Goal: Task Accomplishment & Management: Use online tool/utility

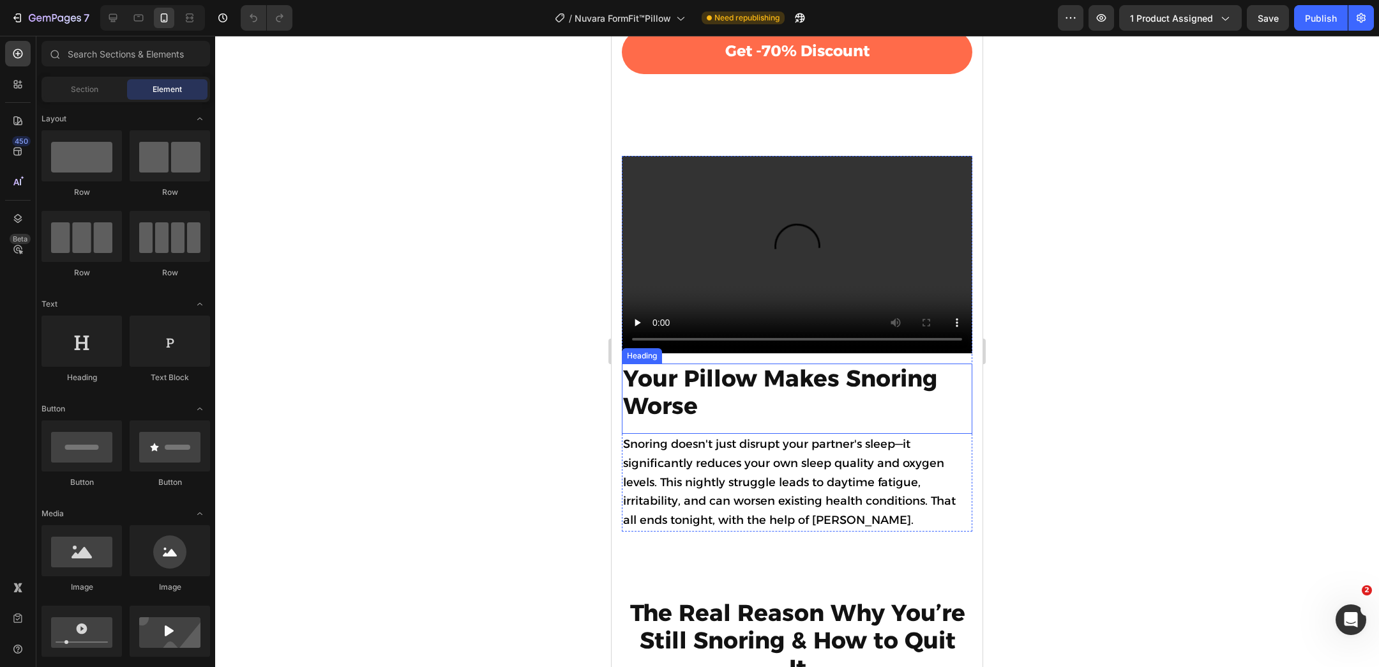
scroll to position [1297, 0]
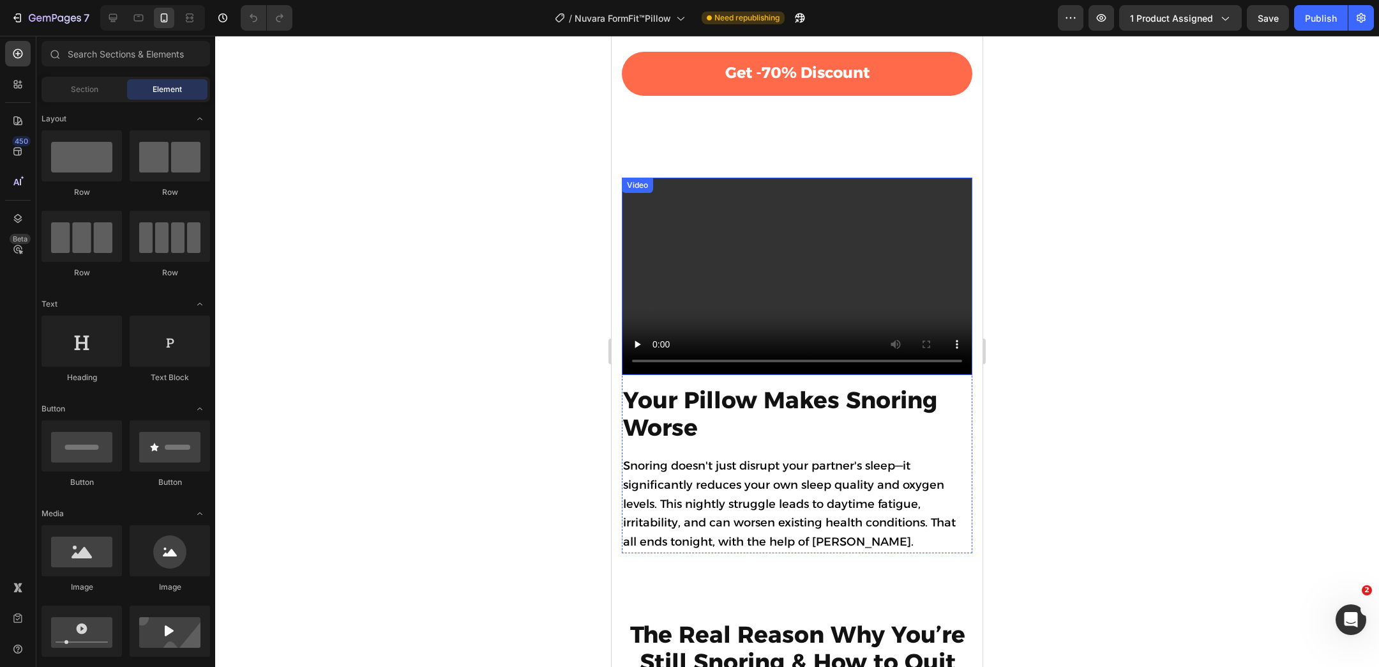
click at [822, 281] on video at bounding box center [797, 275] width 351 height 197
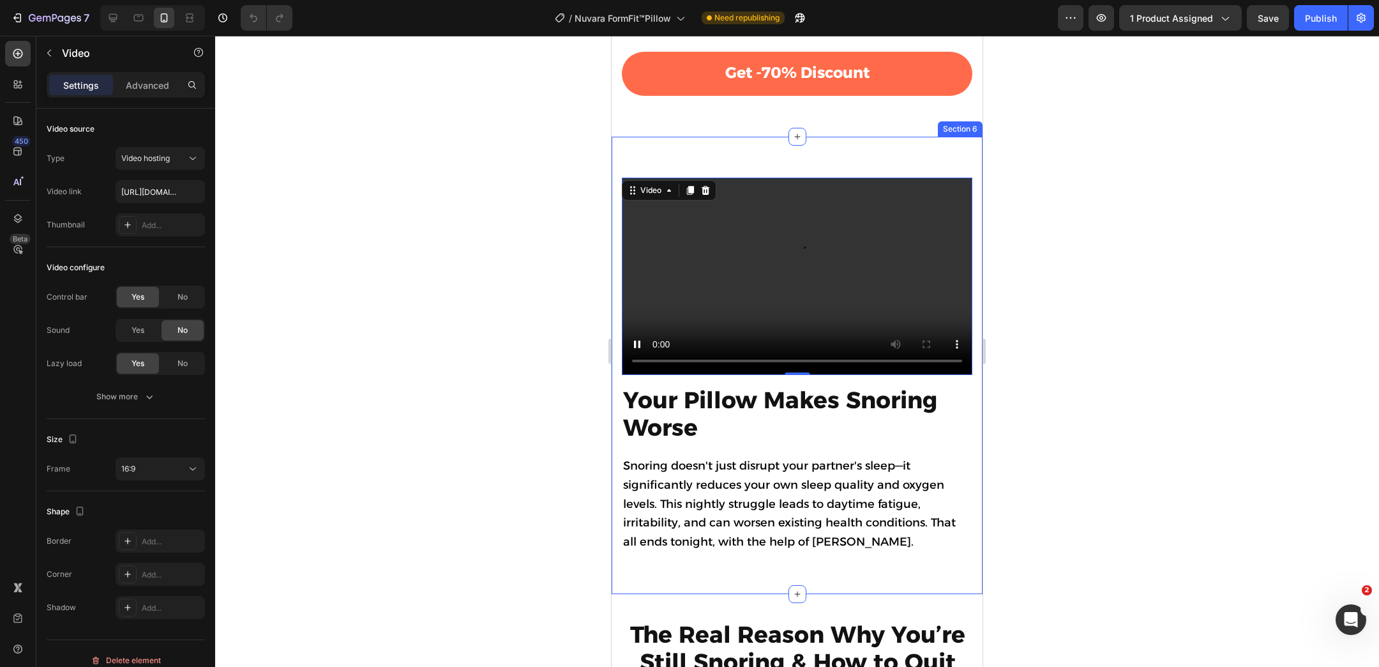
scroll to position [1383, 0]
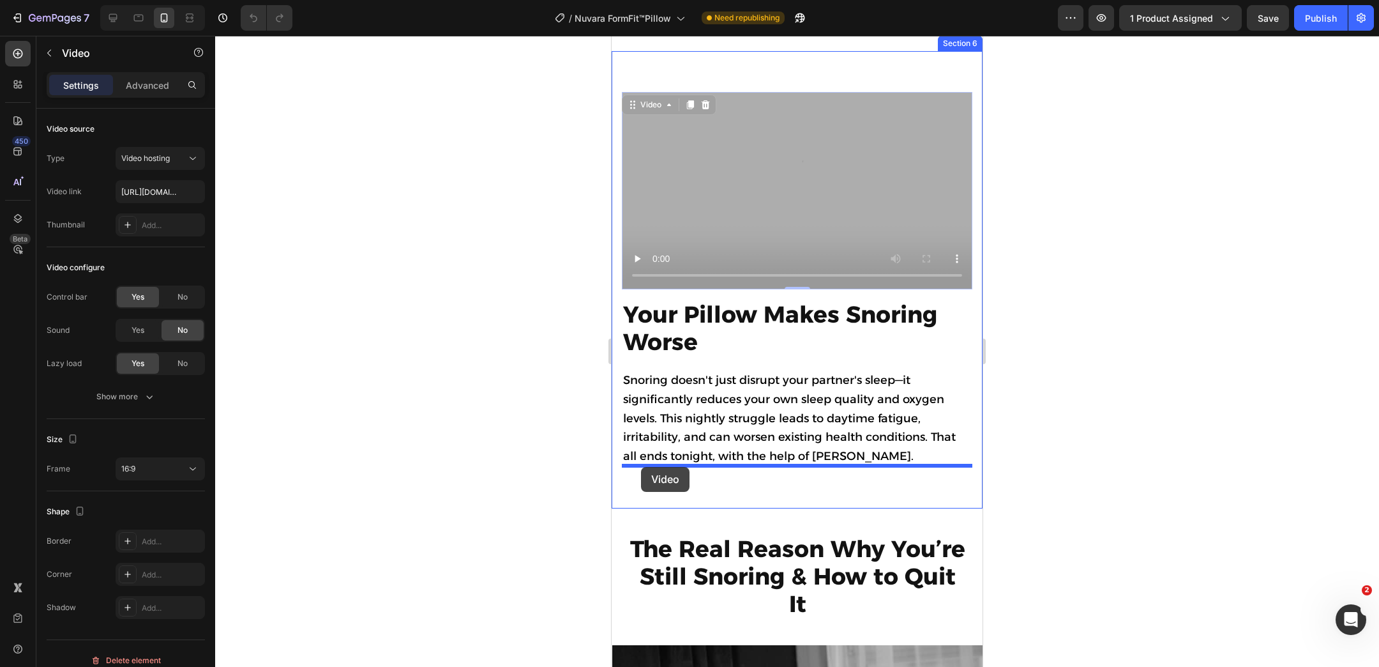
drag, startPoint x: 629, startPoint y: 108, endPoint x: 643, endPoint y: 467, distance: 359.1
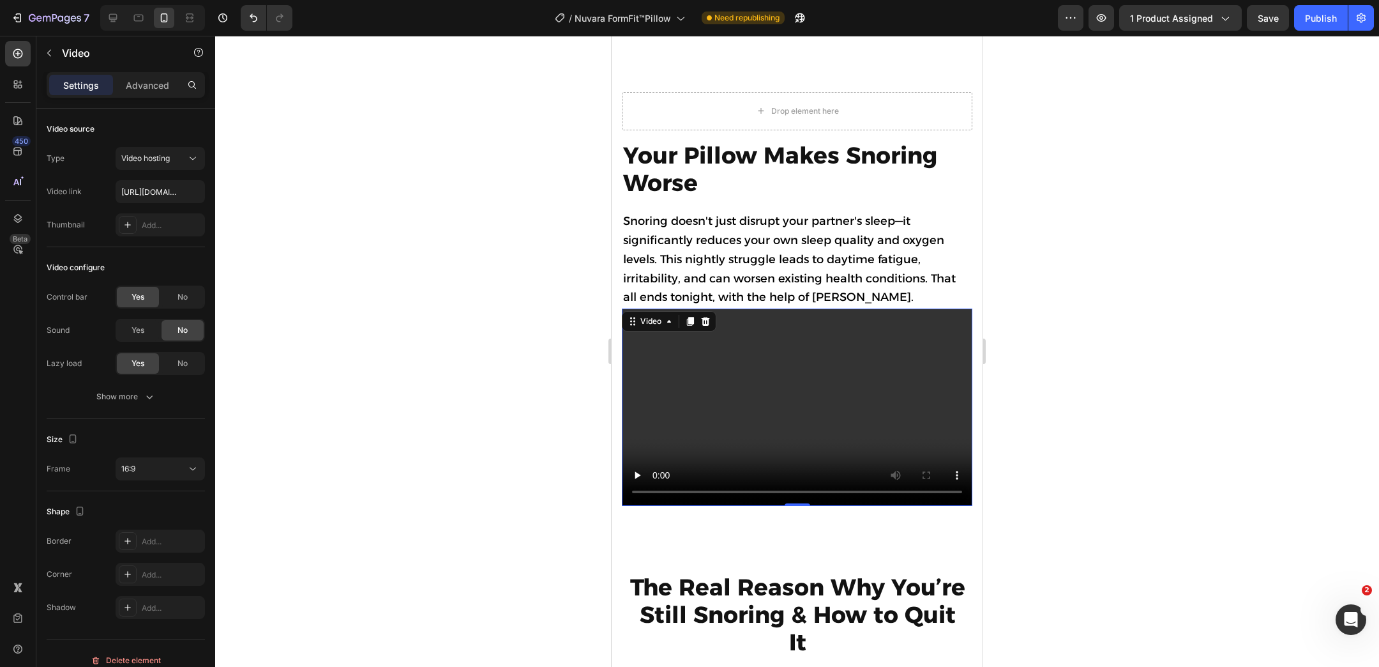
click at [849, 240] on span "Snoring doesn't just disrupt your partner's sleep—it significantly reduces your…" at bounding box center [789, 259] width 333 height 90
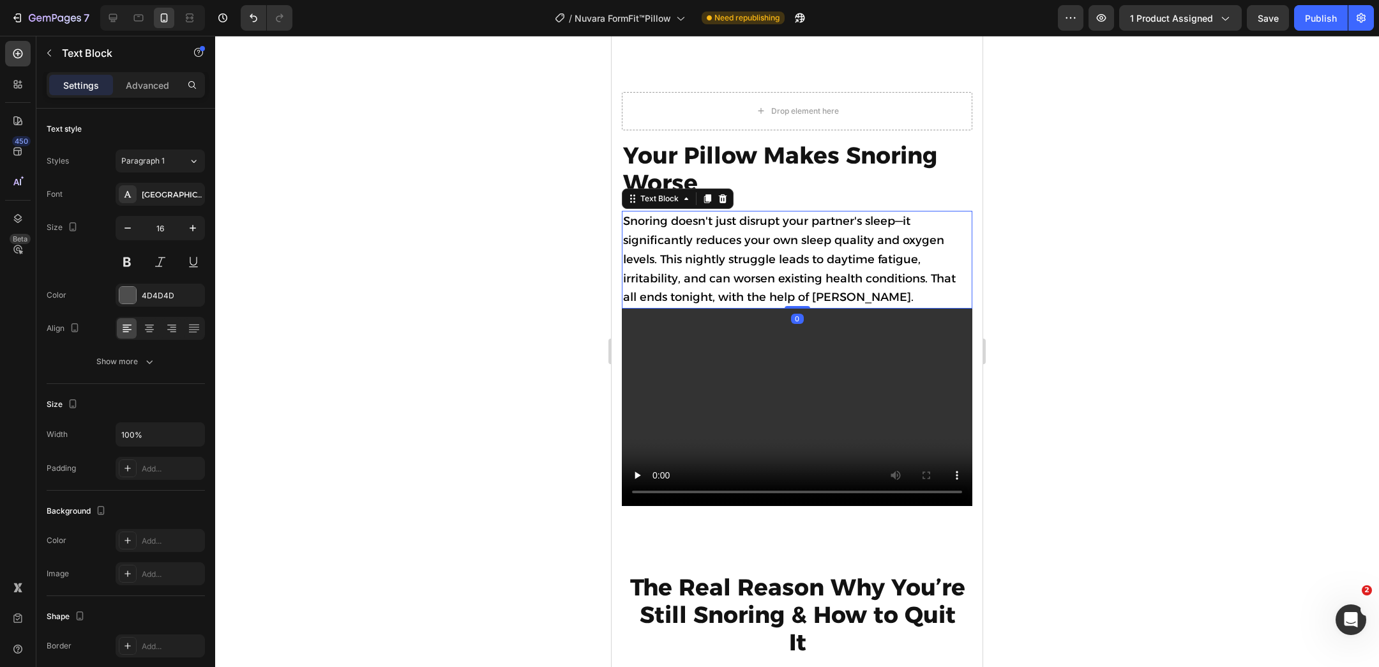
scroll to position [1200, 0]
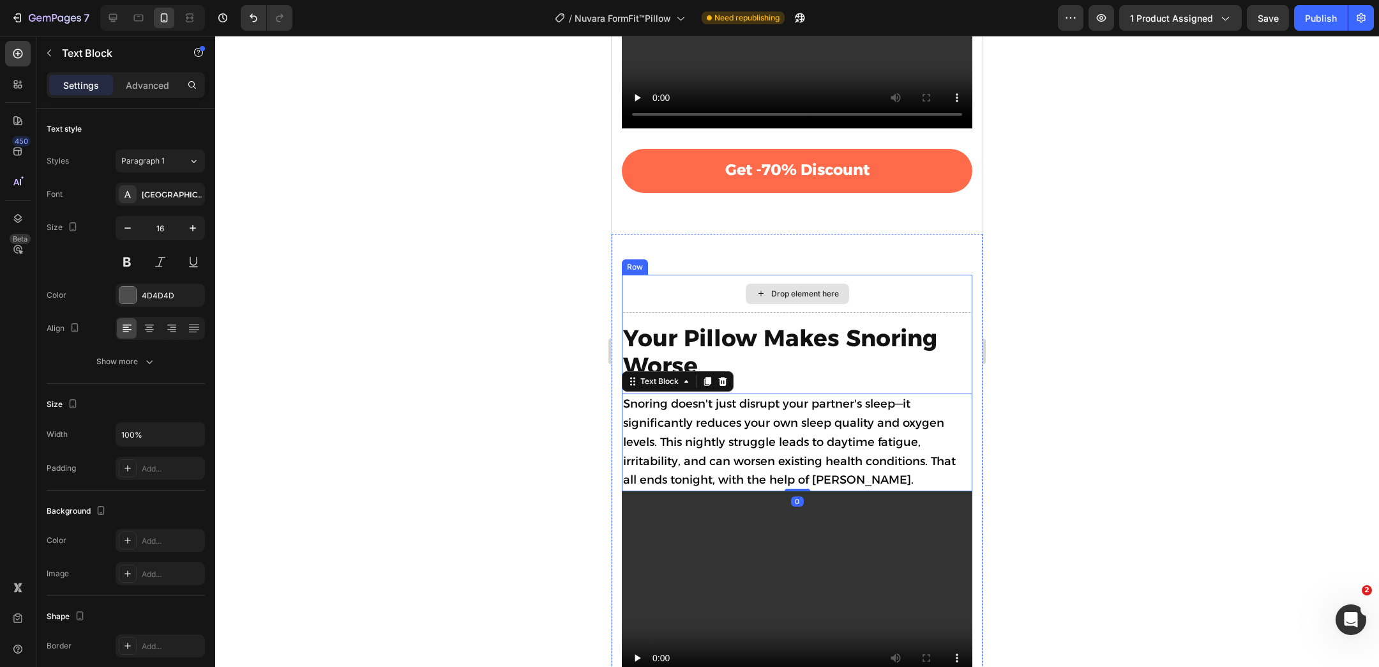
click at [690, 294] on div "Drop element here" at bounding box center [797, 294] width 351 height 38
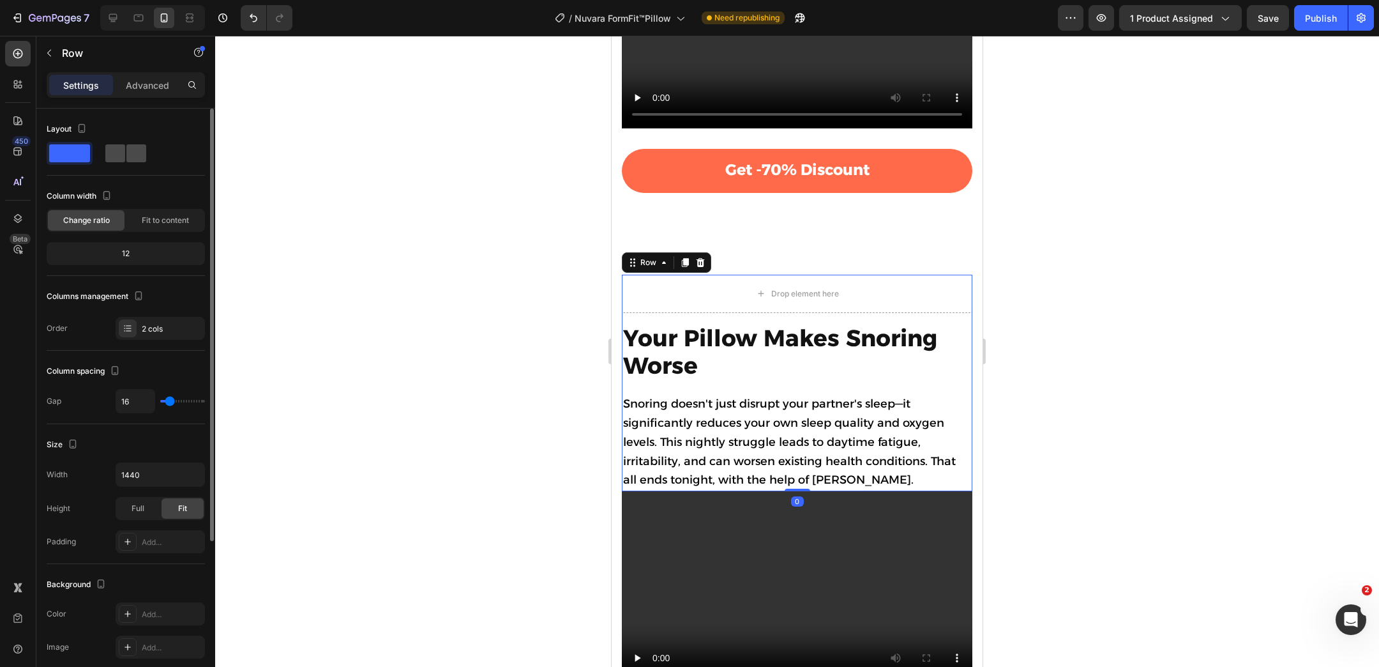
click at [126, 152] on span at bounding box center [136, 153] width 20 height 18
type input "64"
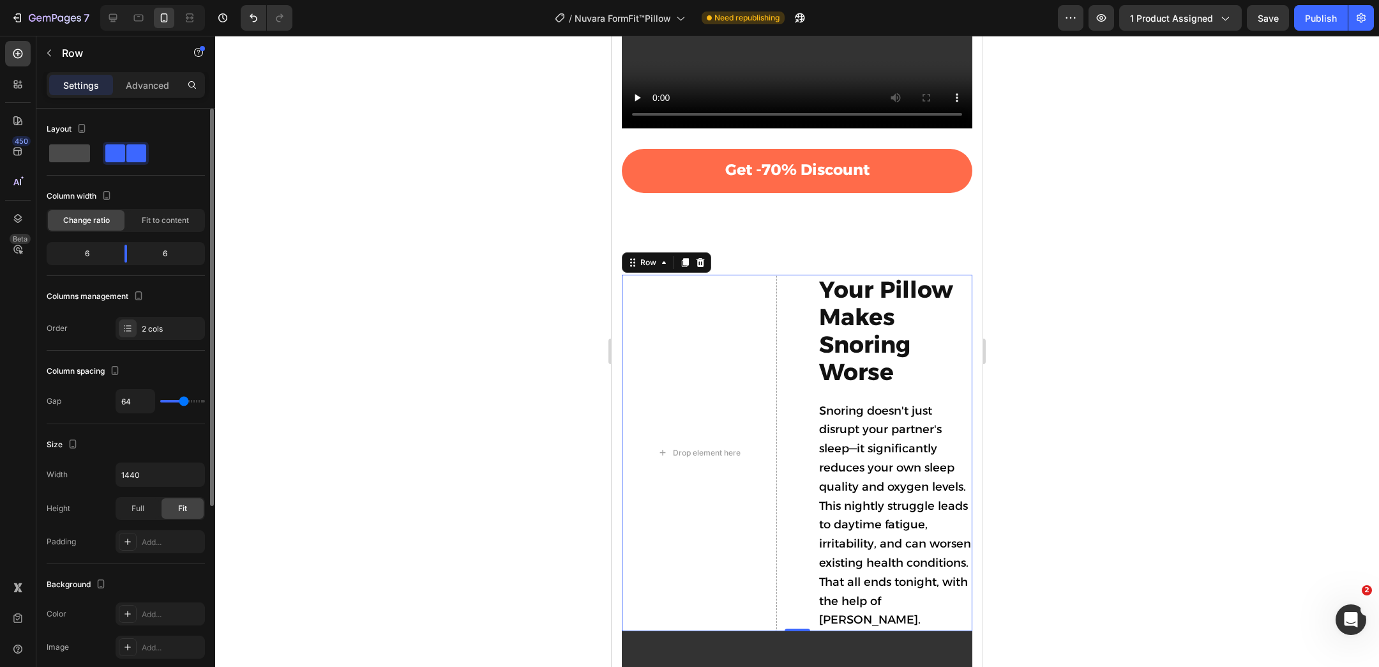
click at [103, 142] on div at bounding box center [126, 153] width 46 height 23
type input "16"
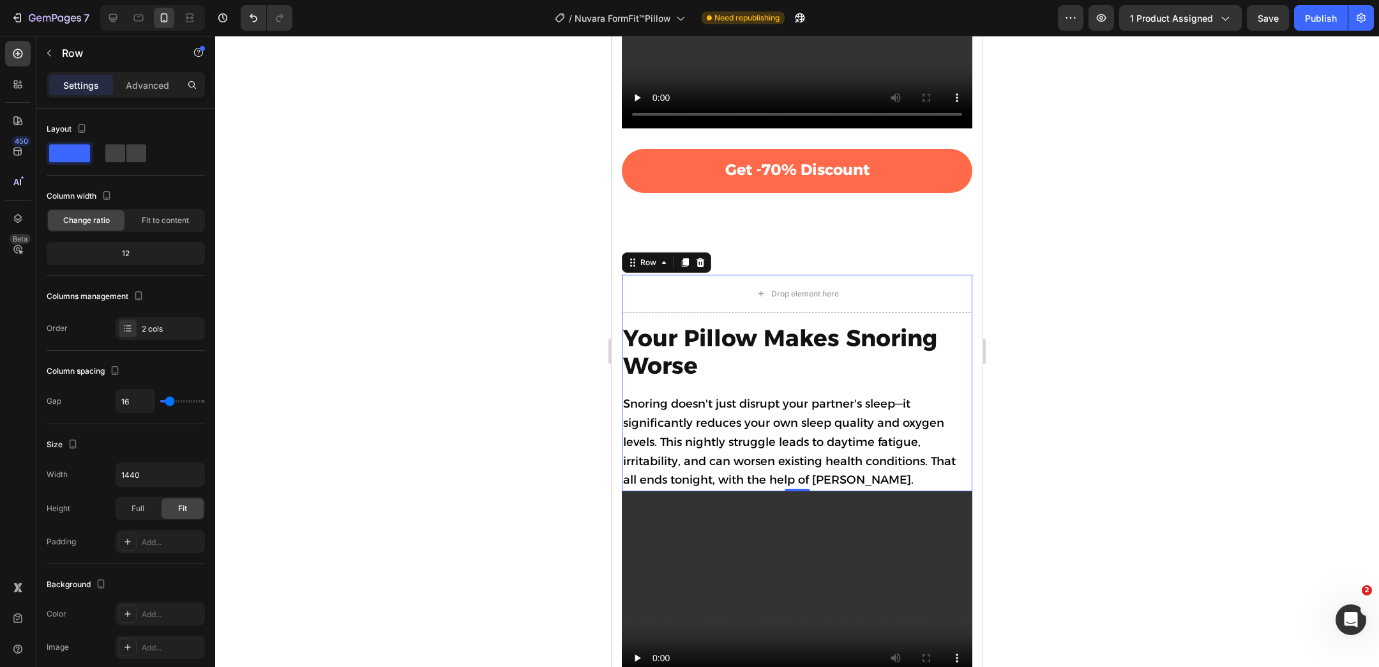
type input "64"
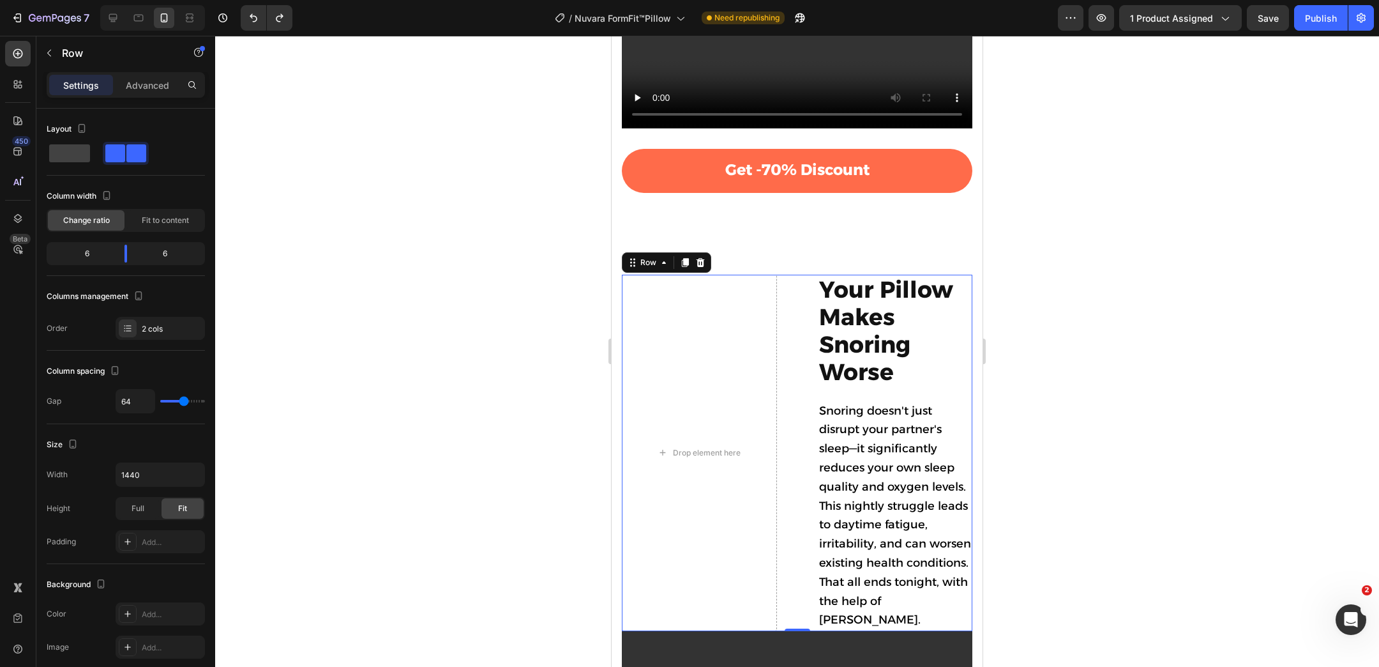
type input "16"
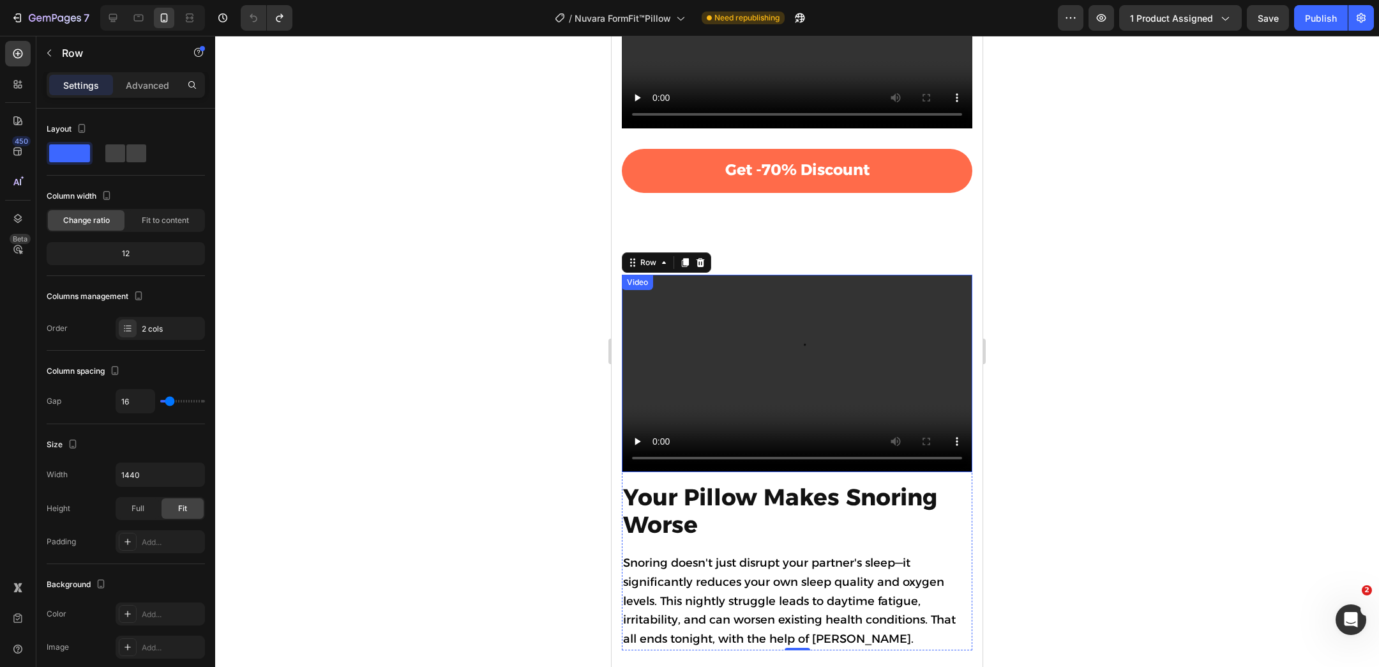
scroll to position [1297, 0]
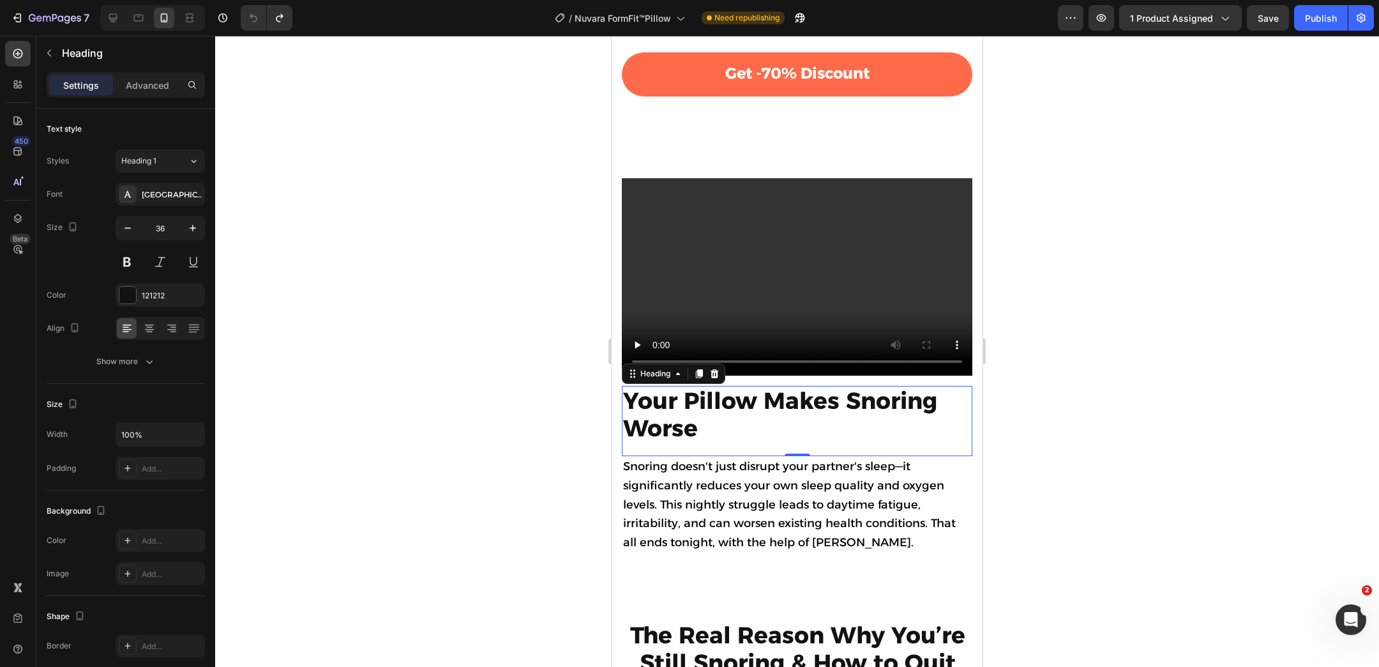
click at [716, 432] on h2 "Your Pillow Makes Snoring Worse" at bounding box center [797, 414] width 351 height 57
click at [790, 289] on video at bounding box center [797, 276] width 351 height 197
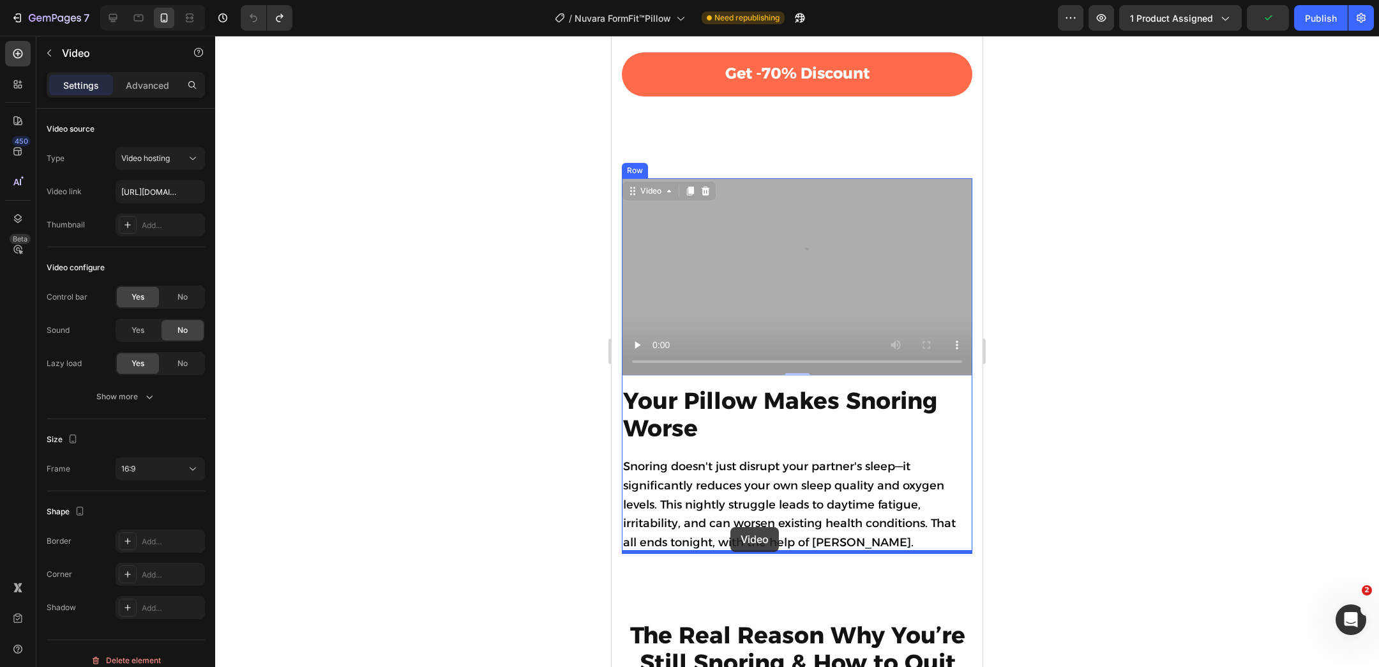
drag, startPoint x: 629, startPoint y: 188, endPoint x: 730, endPoint y: 527, distance: 353.9
